Goal: Book appointment/travel/reservation

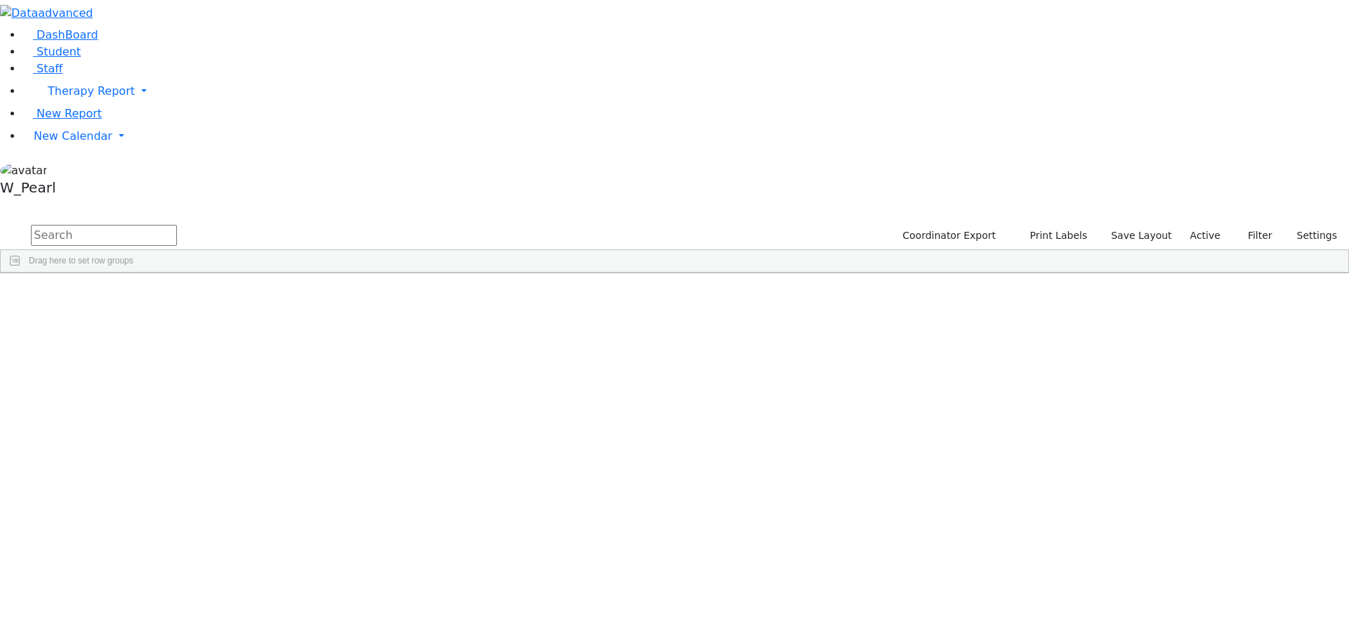
click at [177, 225] on input "text" at bounding box center [104, 235] width 146 height 21
type input "[PERSON_NAME]"
click at [0, 223] on button "submit" at bounding box center [13, 236] width 27 height 27
click at [180, 296] on div "[PERSON_NAME]" at bounding box center [135, 306] width 88 height 20
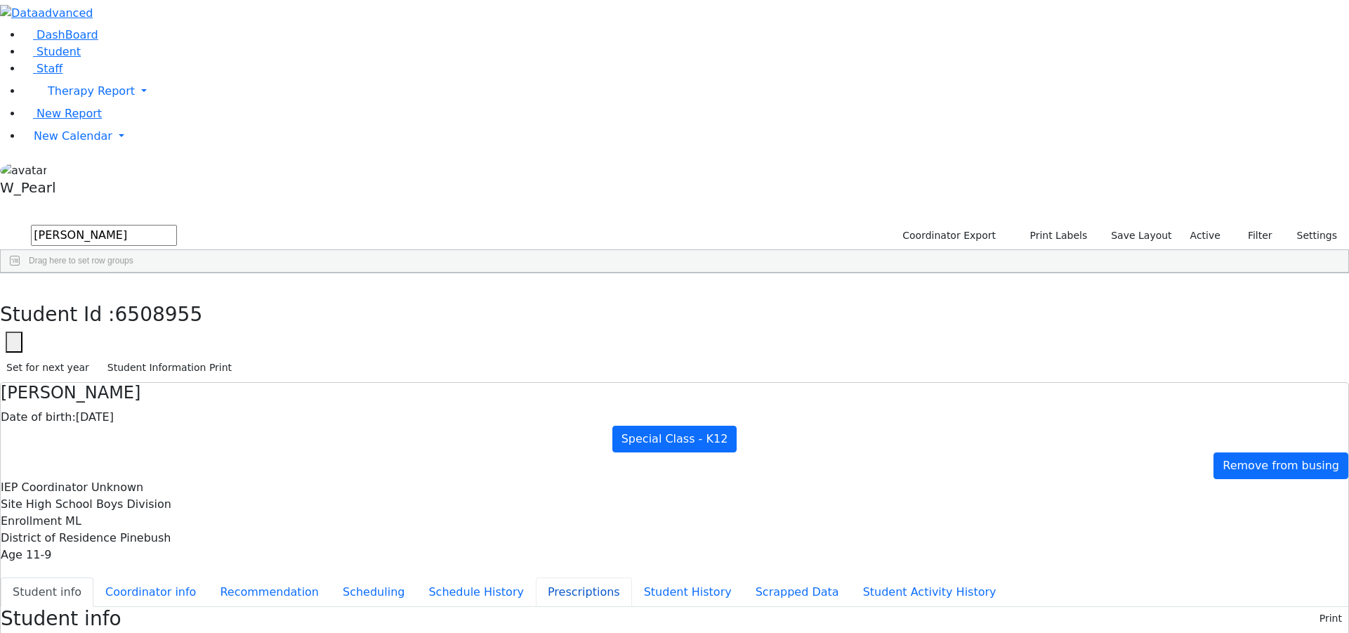
click at [536, 577] on button "Prescriptions" at bounding box center [584, 591] width 96 height 29
click at [1311, 615] on use at bounding box center [1311, 615] width 0 height 0
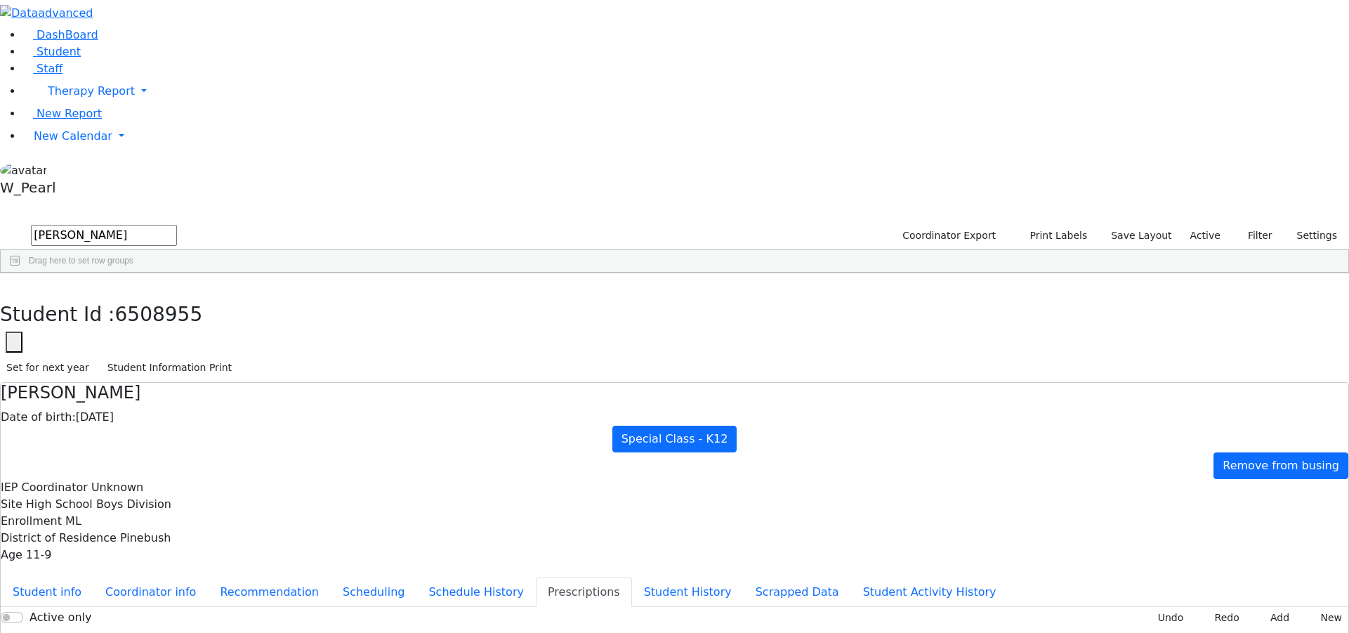
type input "[DATE]"
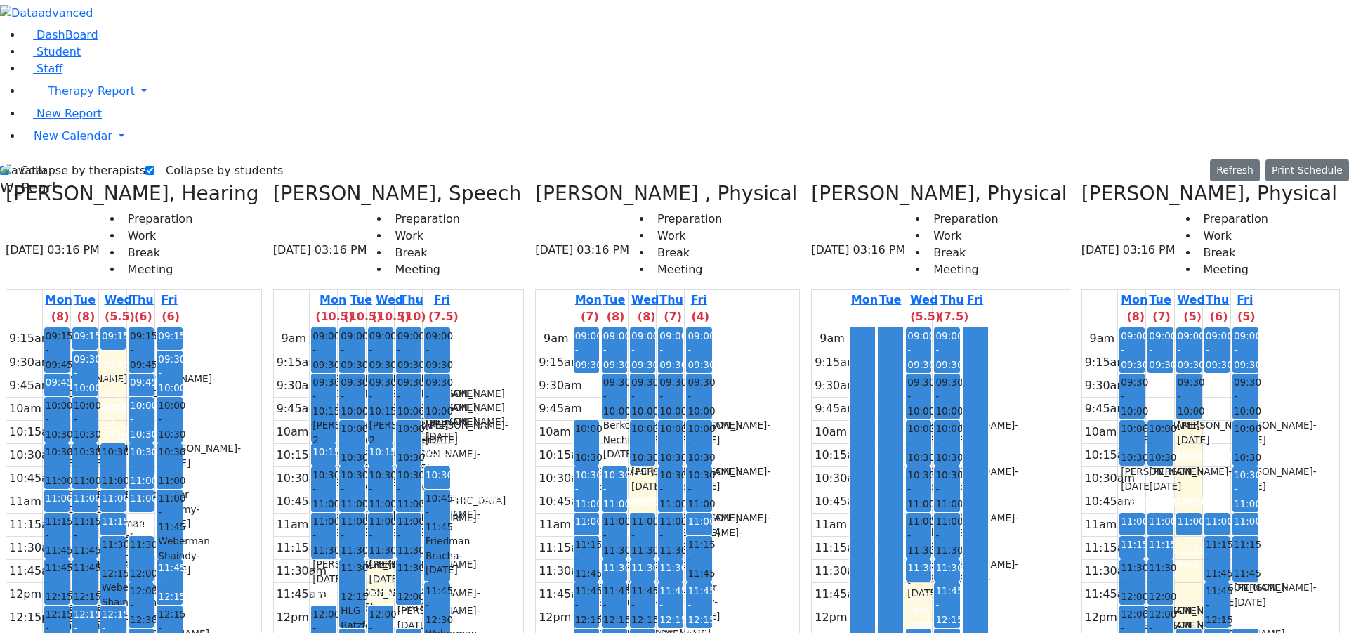
click at [60, 159] on label "Collapse by therapists" at bounding box center [77, 170] width 136 height 22
click at [9, 166] on input "Collapse by therapists" at bounding box center [4, 170] width 9 height 9
checkbox input "false"
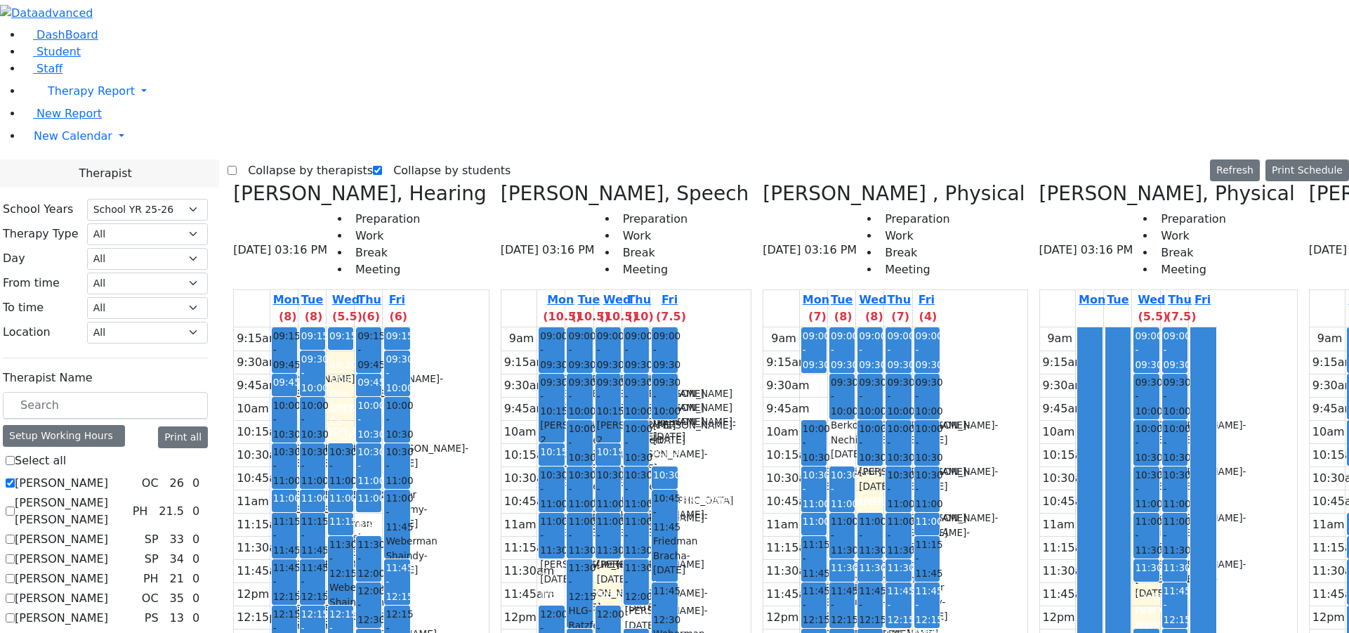
checkbox input "true"
click at [270, 159] on label "Collapse by therapists" at bounding box center [305, 170] width 136 height 22
click at [237, 166] on input "Collapse by therapists" at bounding box center [231, 170] width 9 height 9
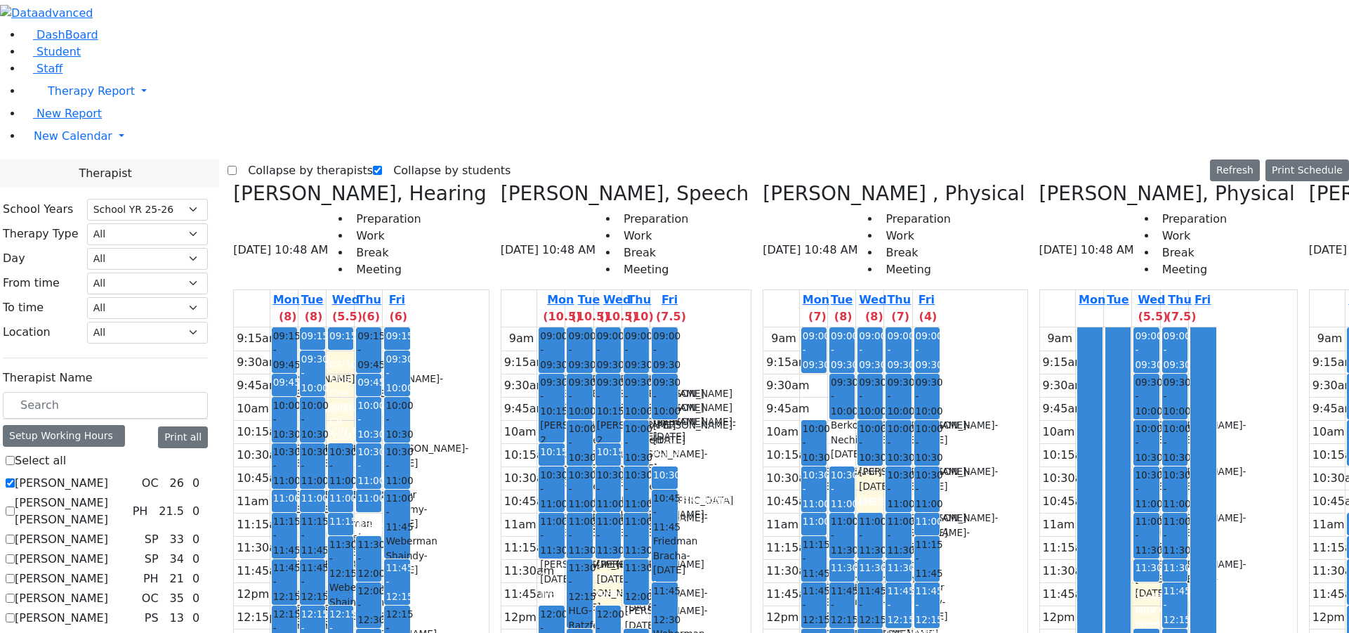
checkbox input "true"
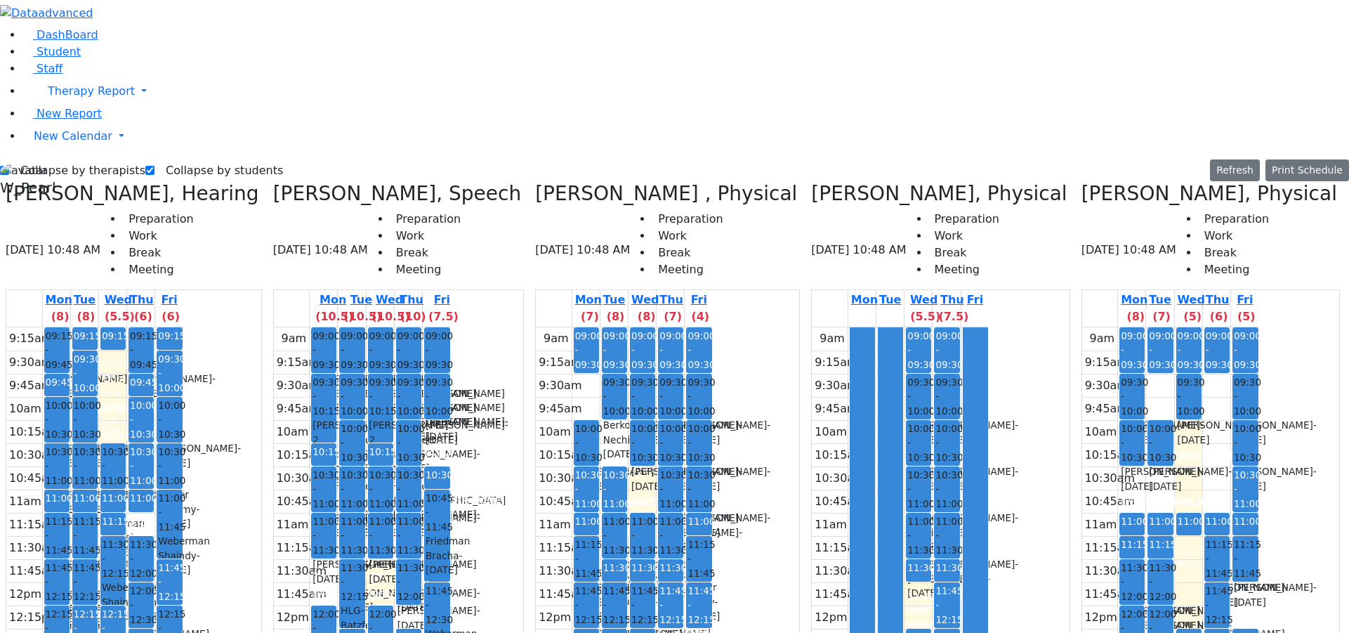
scroll to position [0, 663]
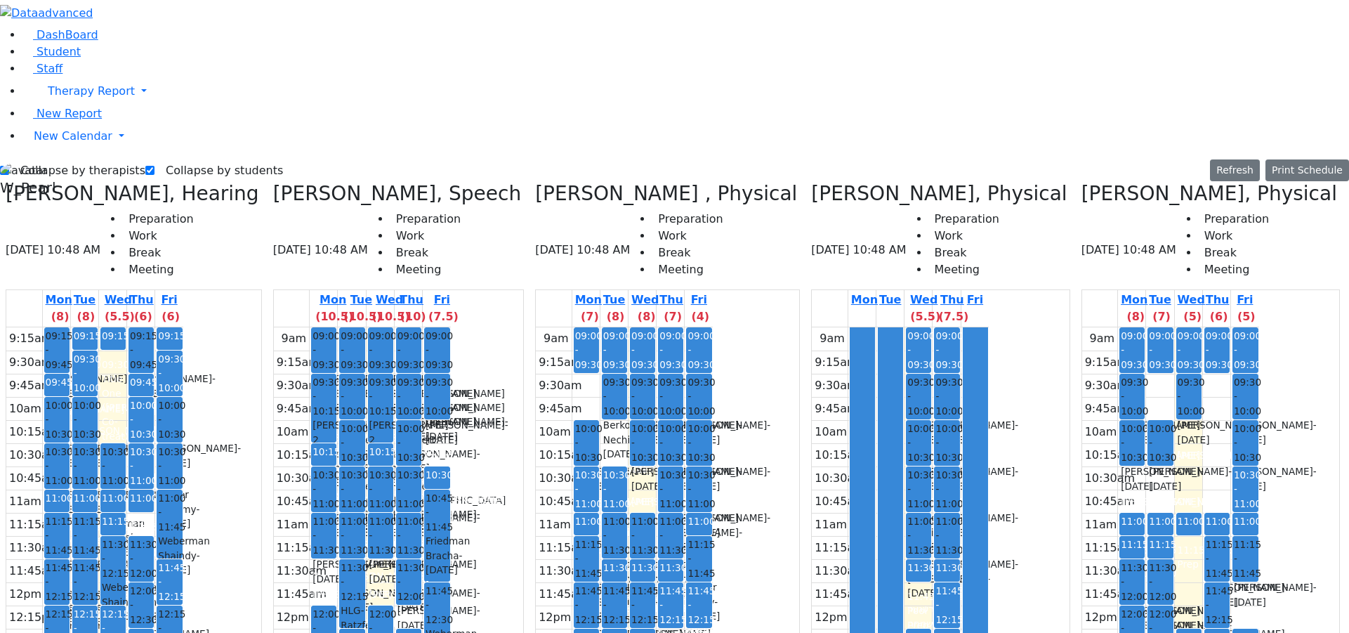
drag, startPoint x: 592, startPoint y: 89, endPoint x: 593, endPoint y: 110, distance: 20.4
drag, startPoint x: 657, startPoint y: 102, endPoint x: 659, endPoint y: 109, distance: 7.2
drag, startPoint x: 744, startPoint y: 105, endPoint x: 736, endPoint y: 155, distance: 51.1
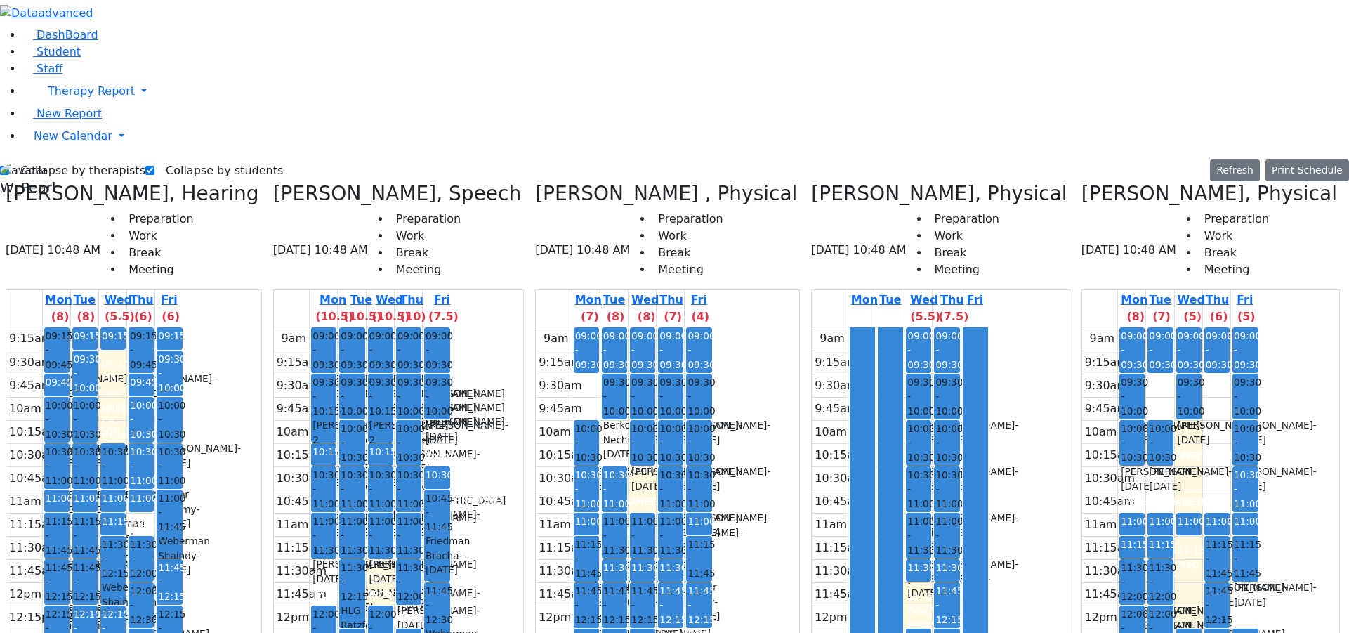
drag, startPoint x: 668, startPoint y: 107, endPoint x: 668, endPoint y: 92, distance: 14.7
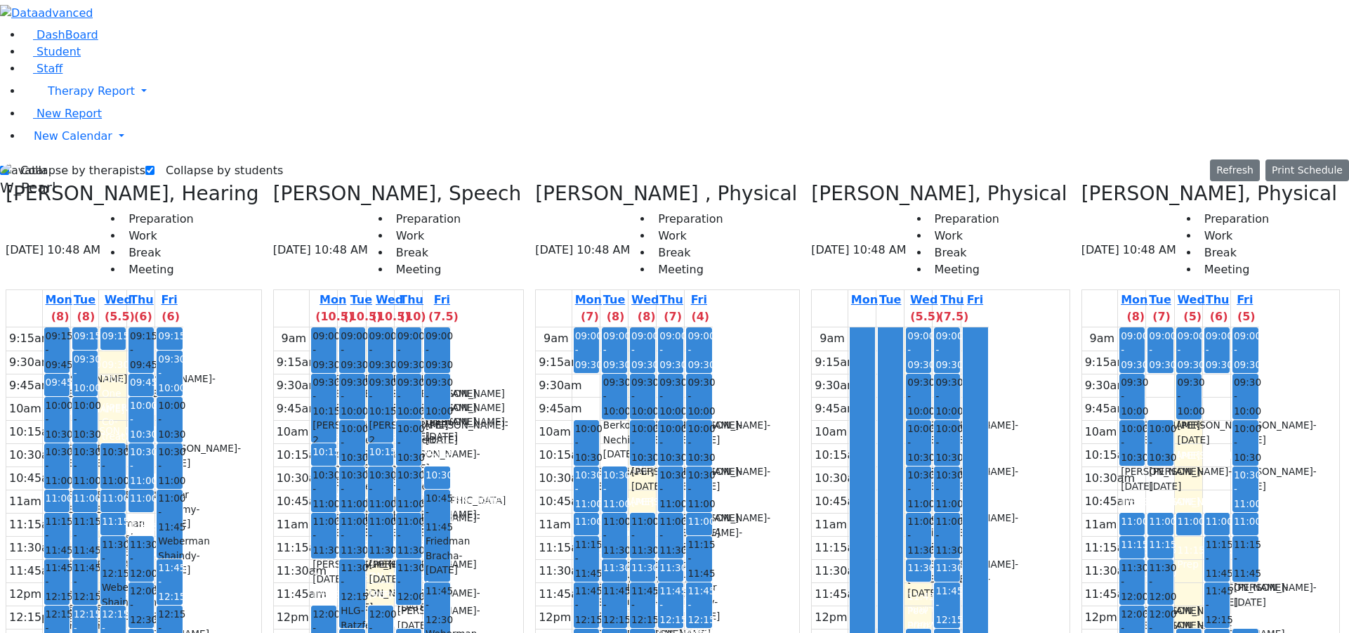
drag, startPoint x: 650, startPoint y: 96, endPoint x: 658, endPoint y: 103, distance: 10.0
drag, startPoint x: 587, startPoint y: 460, endPoint x: 586, endPoint y: 482, distance: 22.5
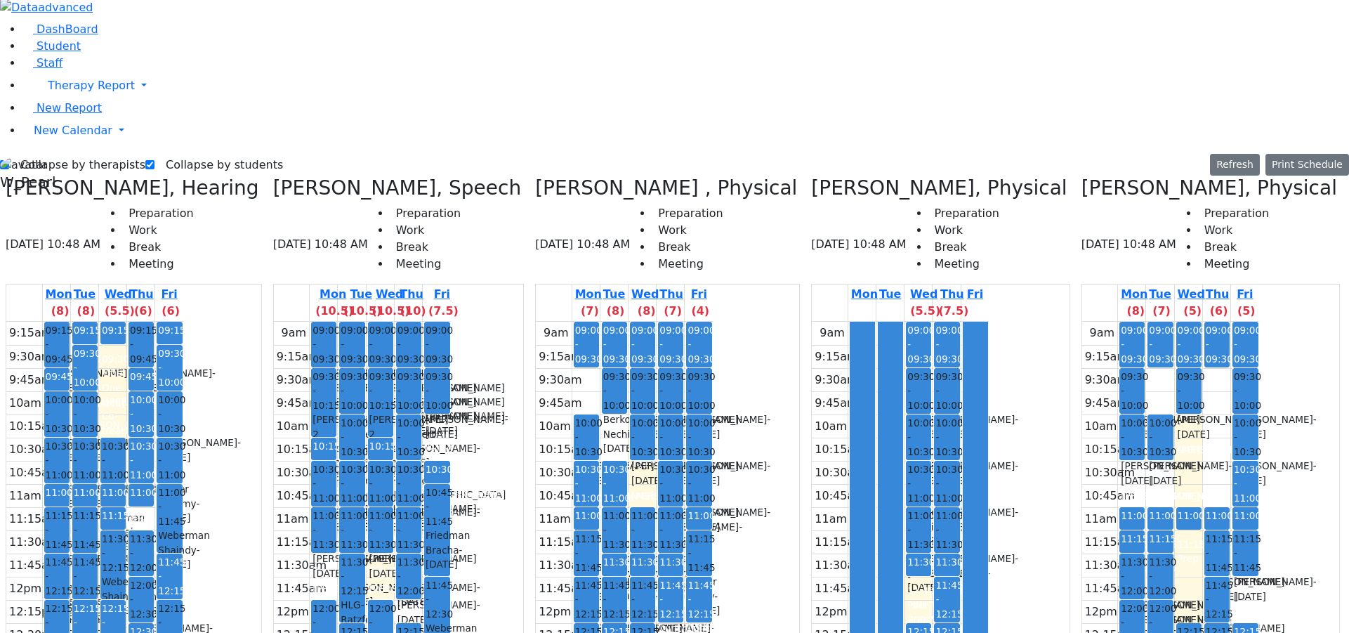
scroll to position [10, 0]
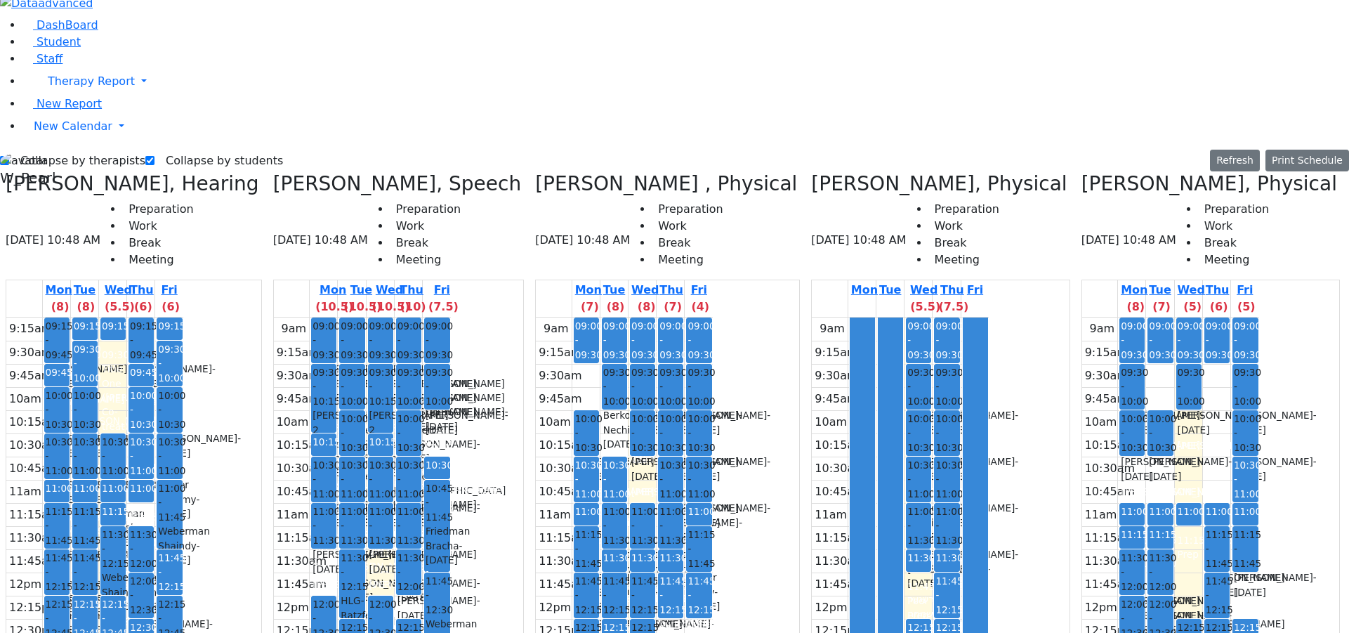
drag, startPoint x: 626, startPoint y: 555, endPoint x: 640, endPoint y: 609, distance: 55.9
drag, startPoint x: 698, startPoint y: 549, endPoint x: 696, endPoint y: 604, distance: 55.5
drag, startPoint x: 624, startPoint y: 545, endPoint x: 704, endPoint y: 557, distance: 80.9
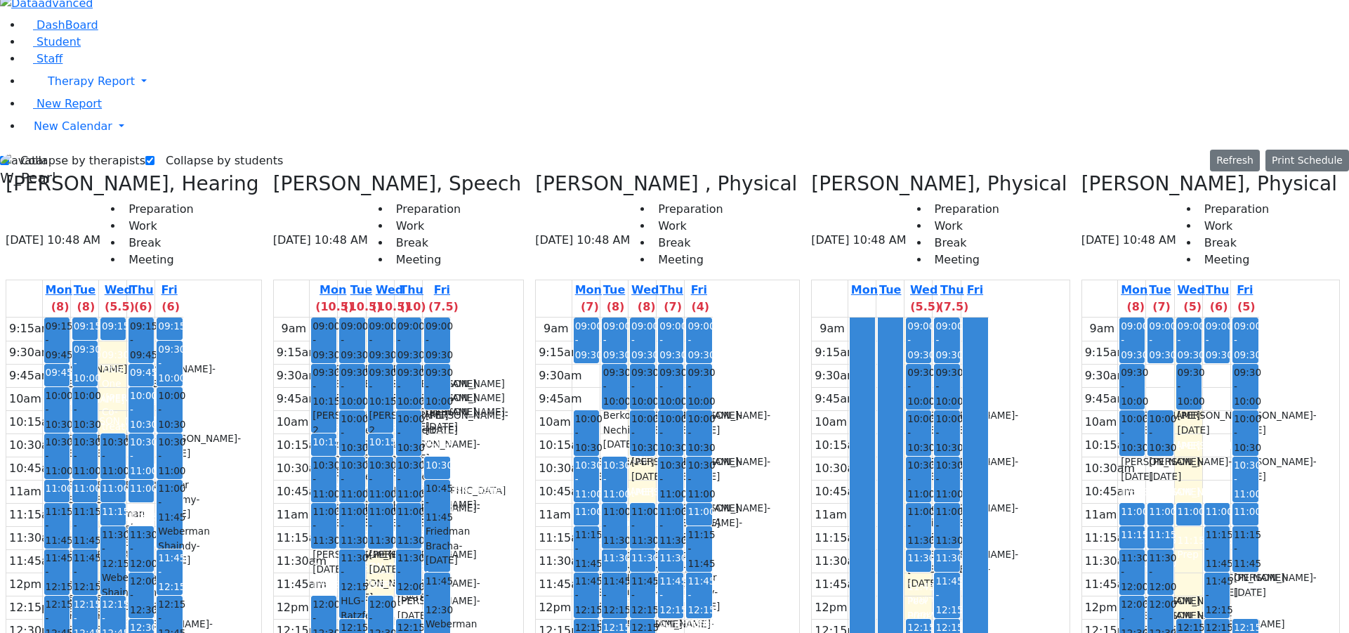
drag, startPoint x: 712, startPoint y: 541, endPoint x: 709, endPoint y: 623, distance: 82.2
